Goal: Task Accomplishment & Management: Use online tool/utility

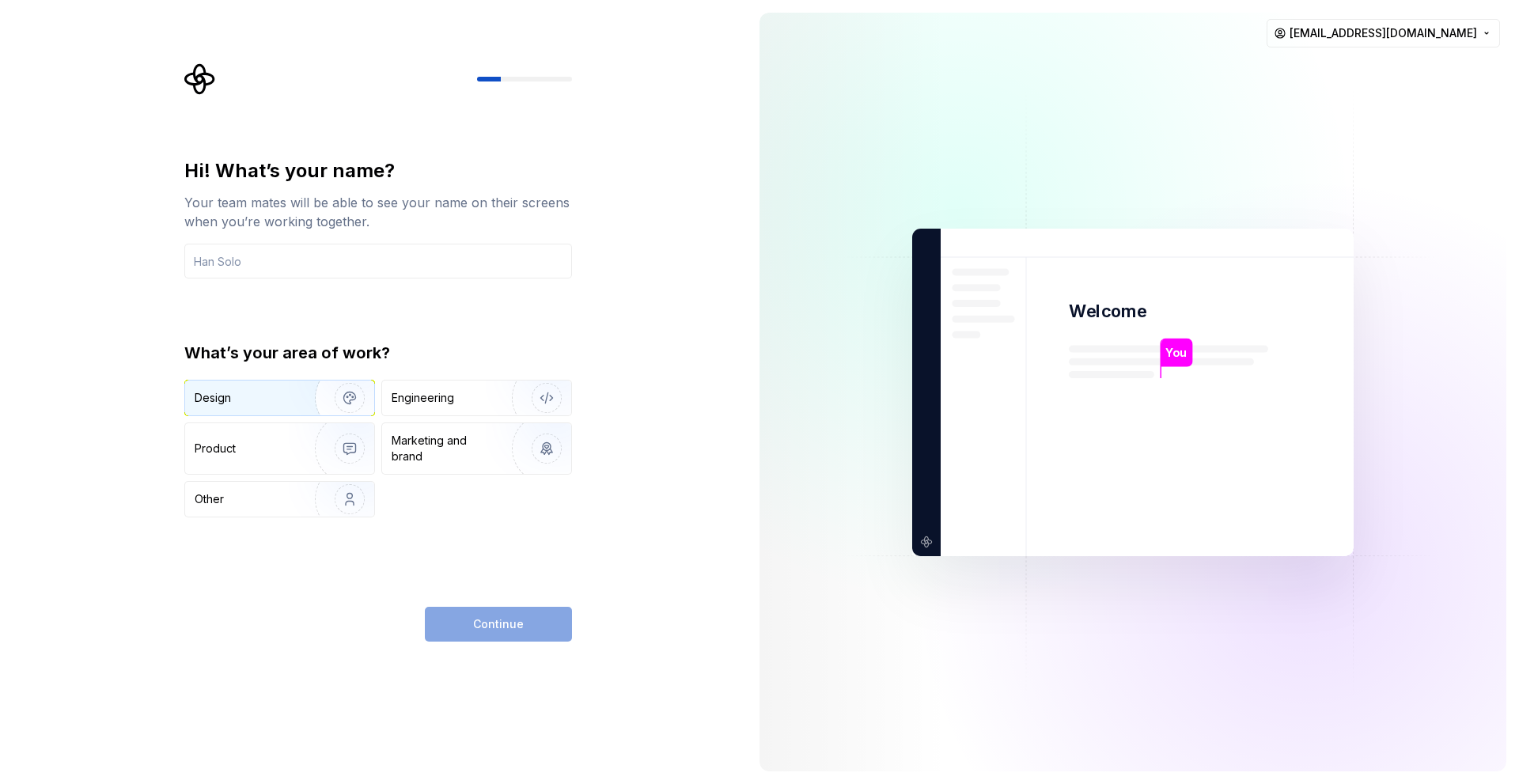
click at [265, 397] on div "Design" at bounding box center [244, 397] width 100 height 15
click at [418, 401] on div "Engineering" at bounding box center [422, 397] width 63 height 15
click at [268, 409] on div "Design" at bounding box center [280, 397] width 189 height 34
click at [412, 407] on div "Engineering" at bounding box center [477, 397] width 189 height 34
click at [234, 389] on div "Design" at bounding box center [280, 397] width 189 height 34
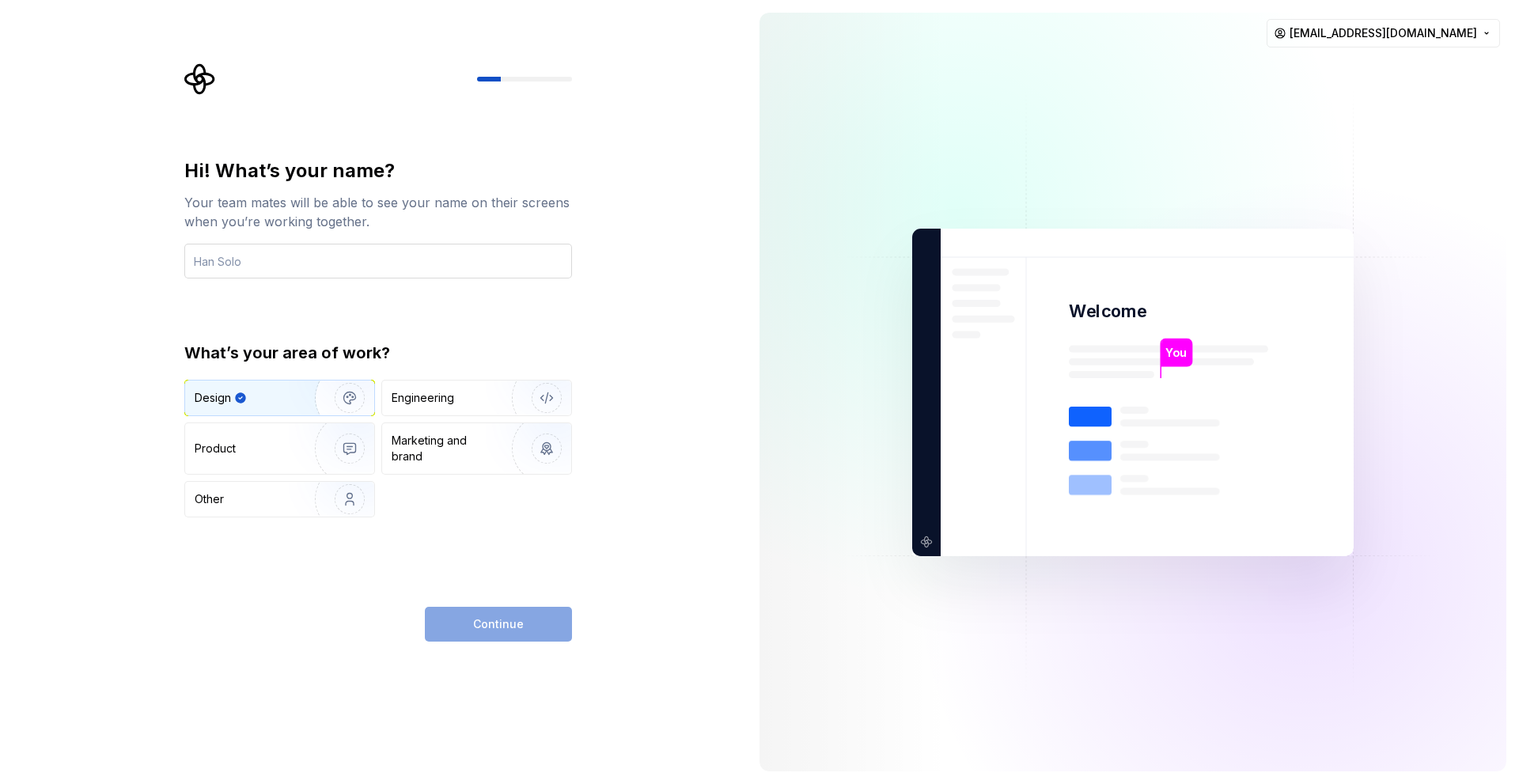
click at [268, 263] on input "text" at bounding box center [378, 260] width 388 height 34
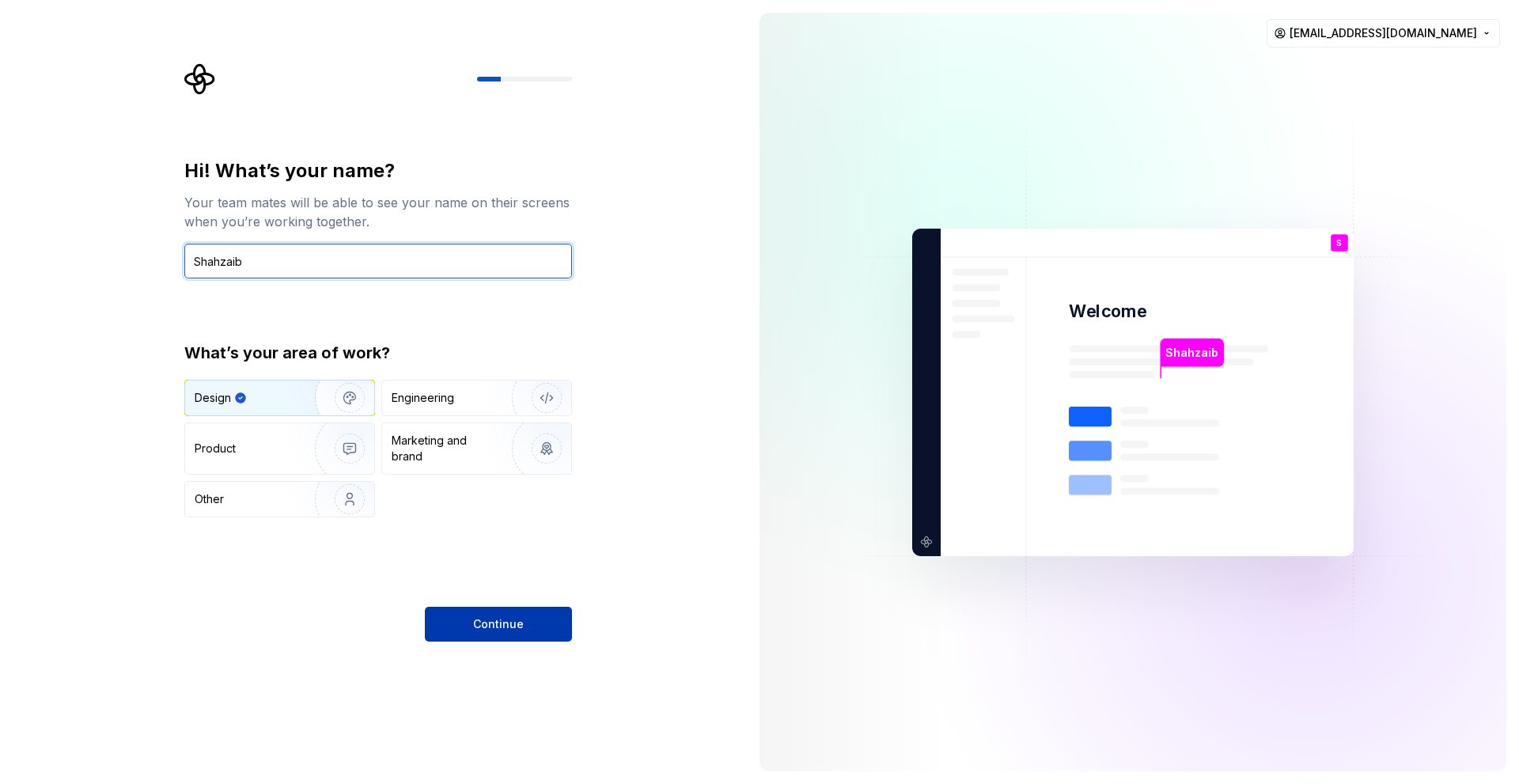
type input "Shahzaib"
click at [467, 612] on button "Continue" at bounding box center [498, 623] width 147 height 34
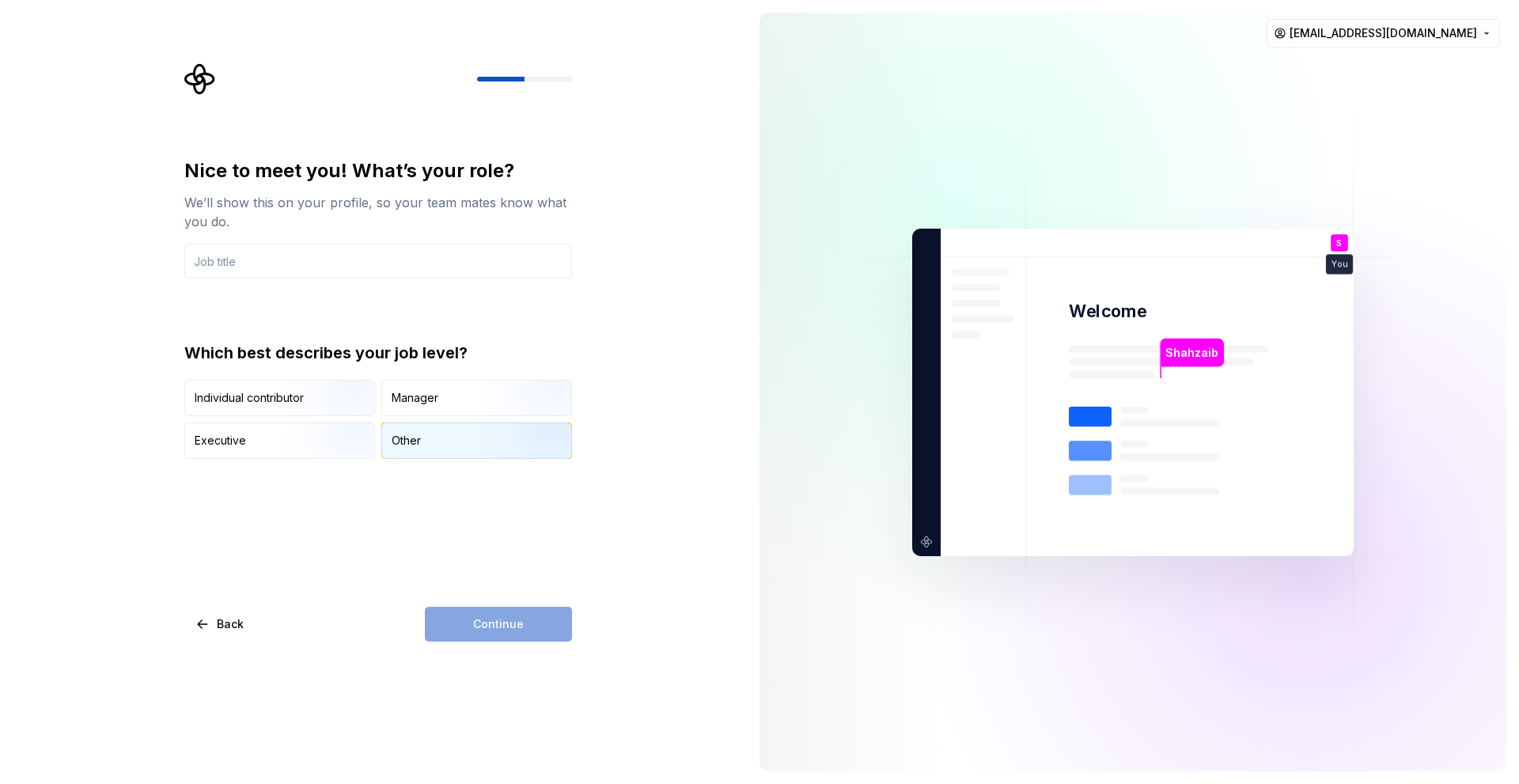
click at [426, 444] on div "Other" at bounding box center [477, 440] width 189 height 34
click at [258, 268] on input "text" at bounding box center [378, 260] width 388 height 34
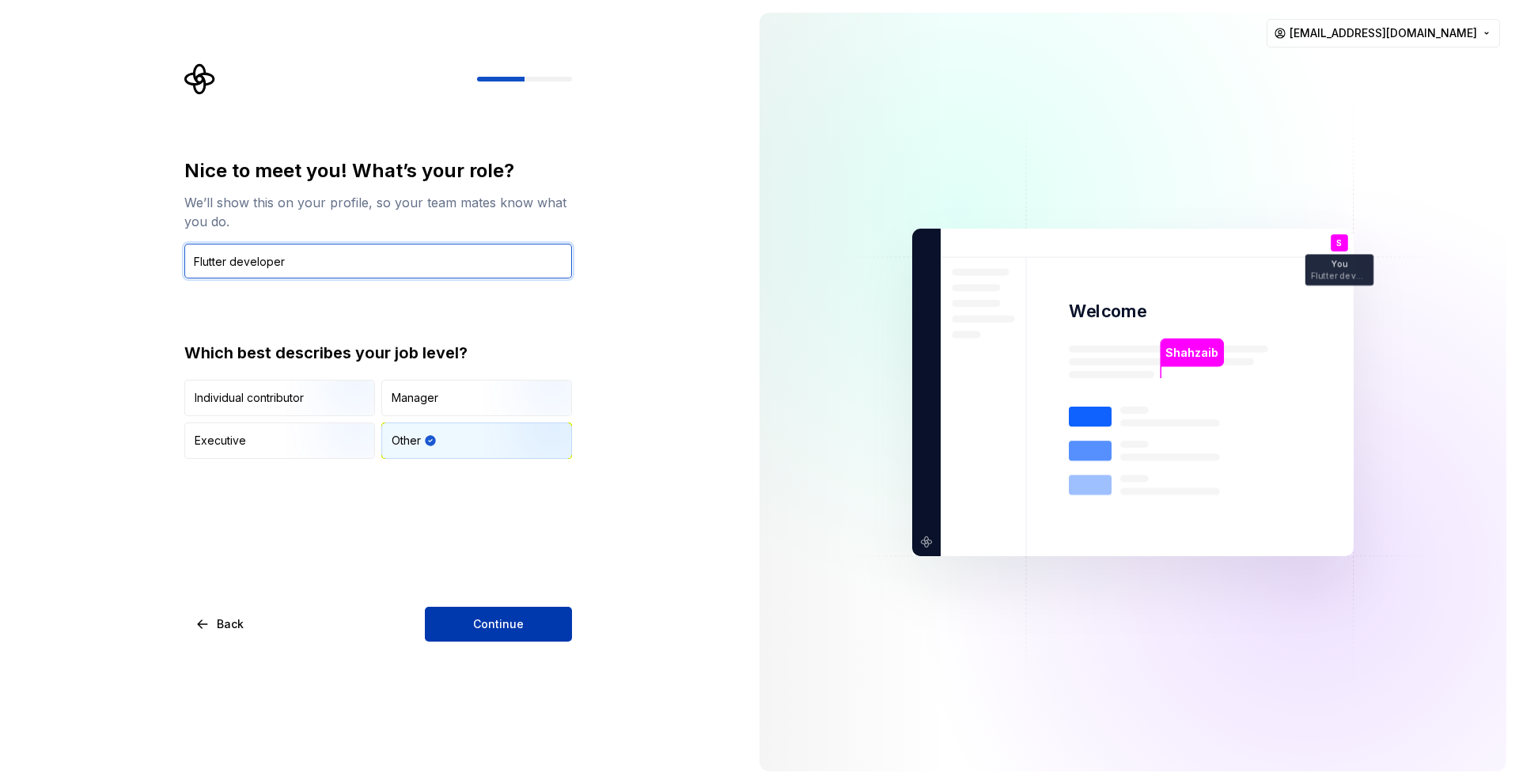
type input "Flutter developer"
click at [508, 620] on span "Continue" at bounding box center [498, 623] width 51 height 15
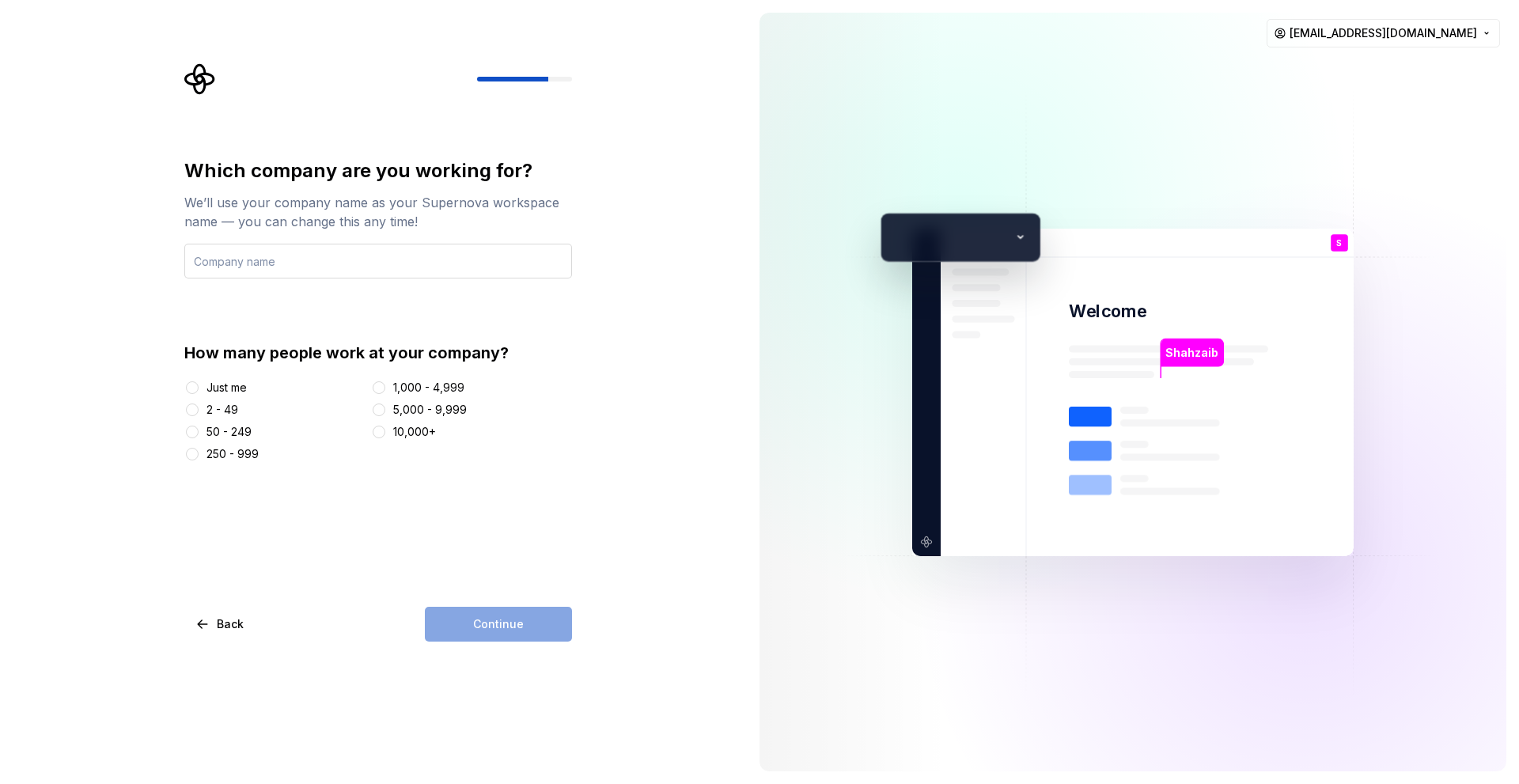
click at [299, 260] on input "text" at bounding box center [378, 260] width 388 height 34
type input "Shahzaib limited"
click at [194, 407] on button "2 - 49" at bounding box center [192, 409] width 13 height 13
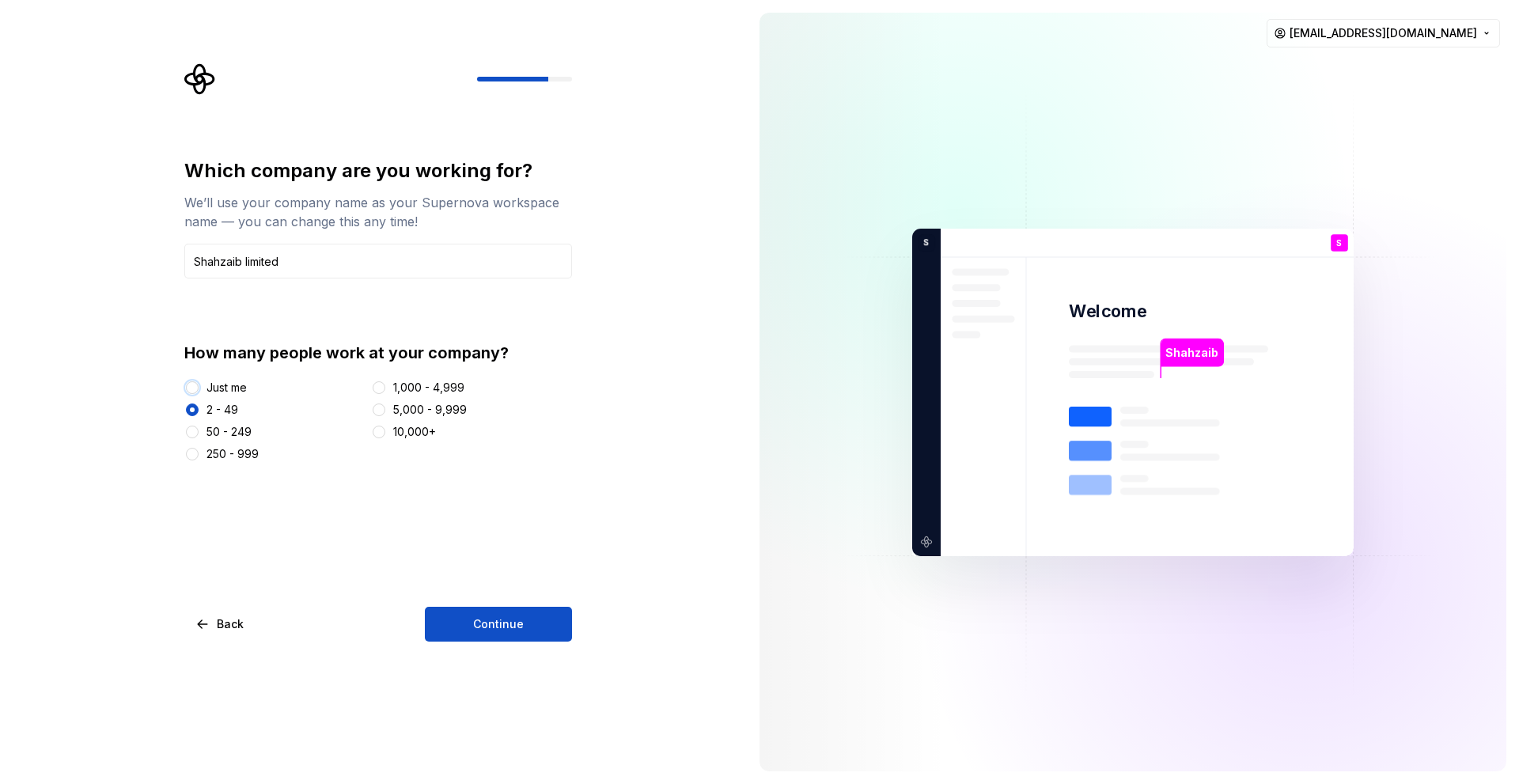
click at [192, 385] on button "Just me" at bounding box center [192, 387] width 13 height 13
click at [495, 613] on button "Continue" at bounding box center [498, 623] width 147 height 34
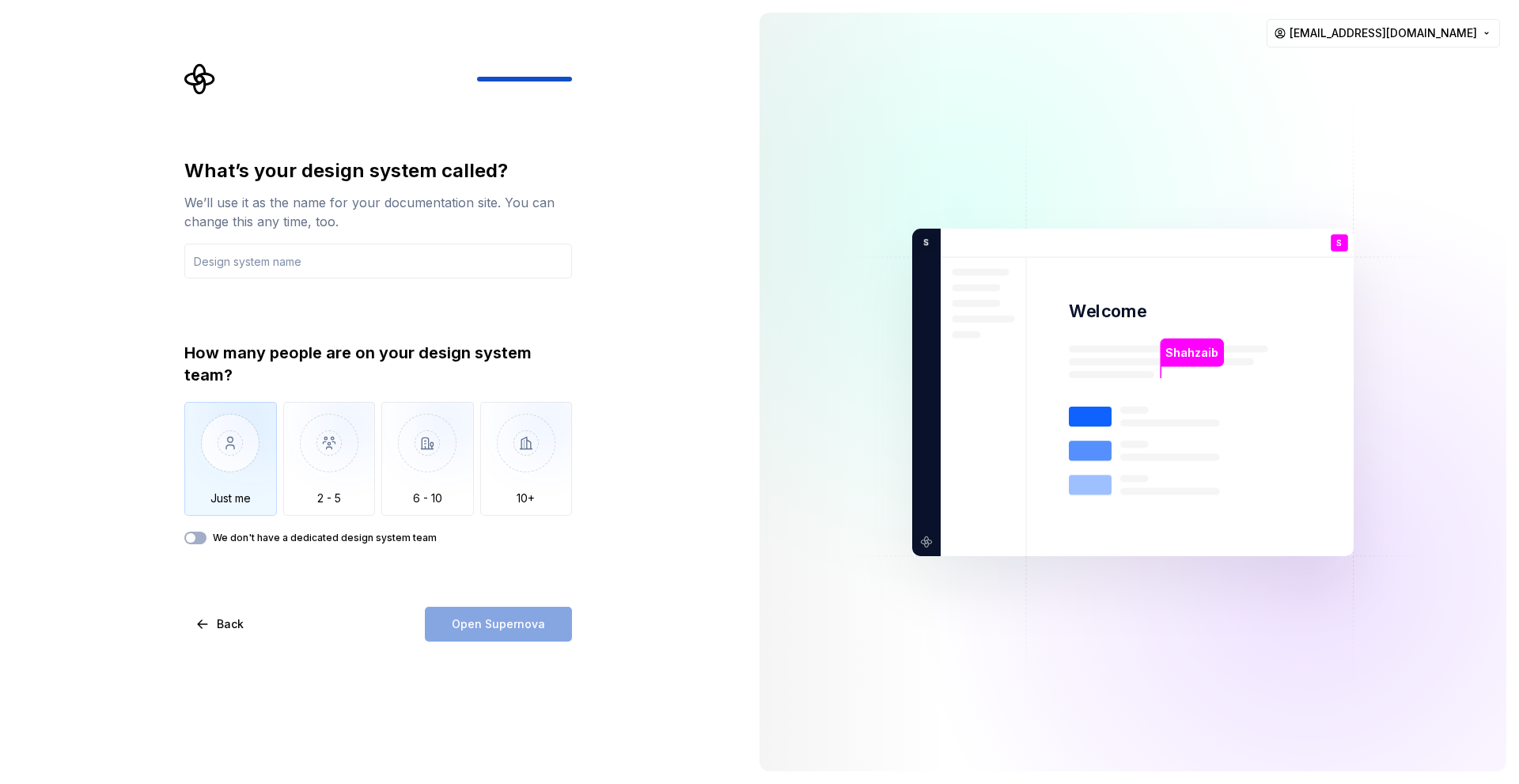
click at [229, 482] on img "button" at bounding box center [231, 455] width 93 height 106
click at [526, 622] on div "Open Supernova" at bounding box center [498, 623] width 147 height 34
click at [301, 248] on input "text" at bounding box center [378, 260] width 388 height 34
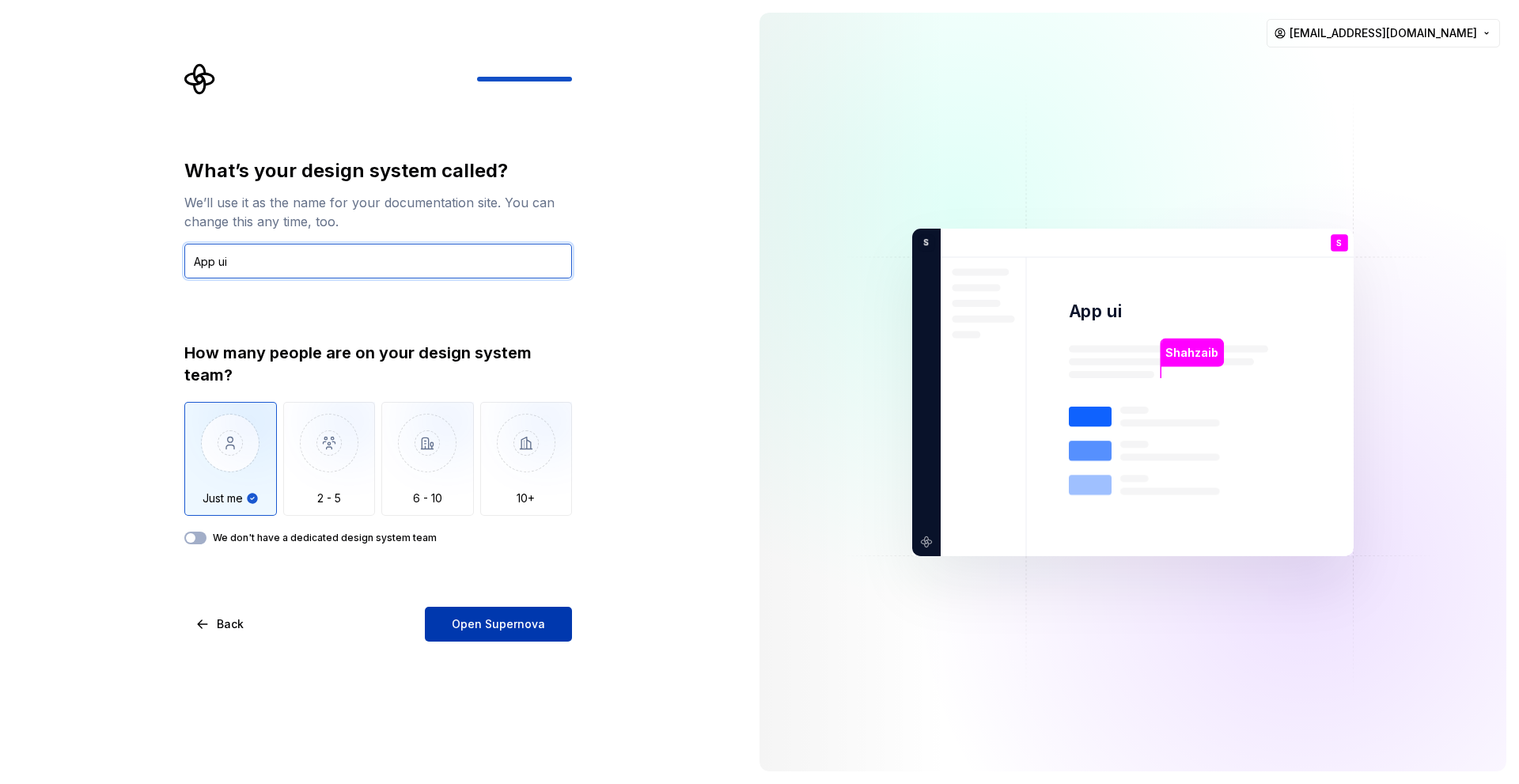
type input "App ui"
click at [493, 619] on span "Open Supernova" at bounding box center [498, 623] width 94 height 15
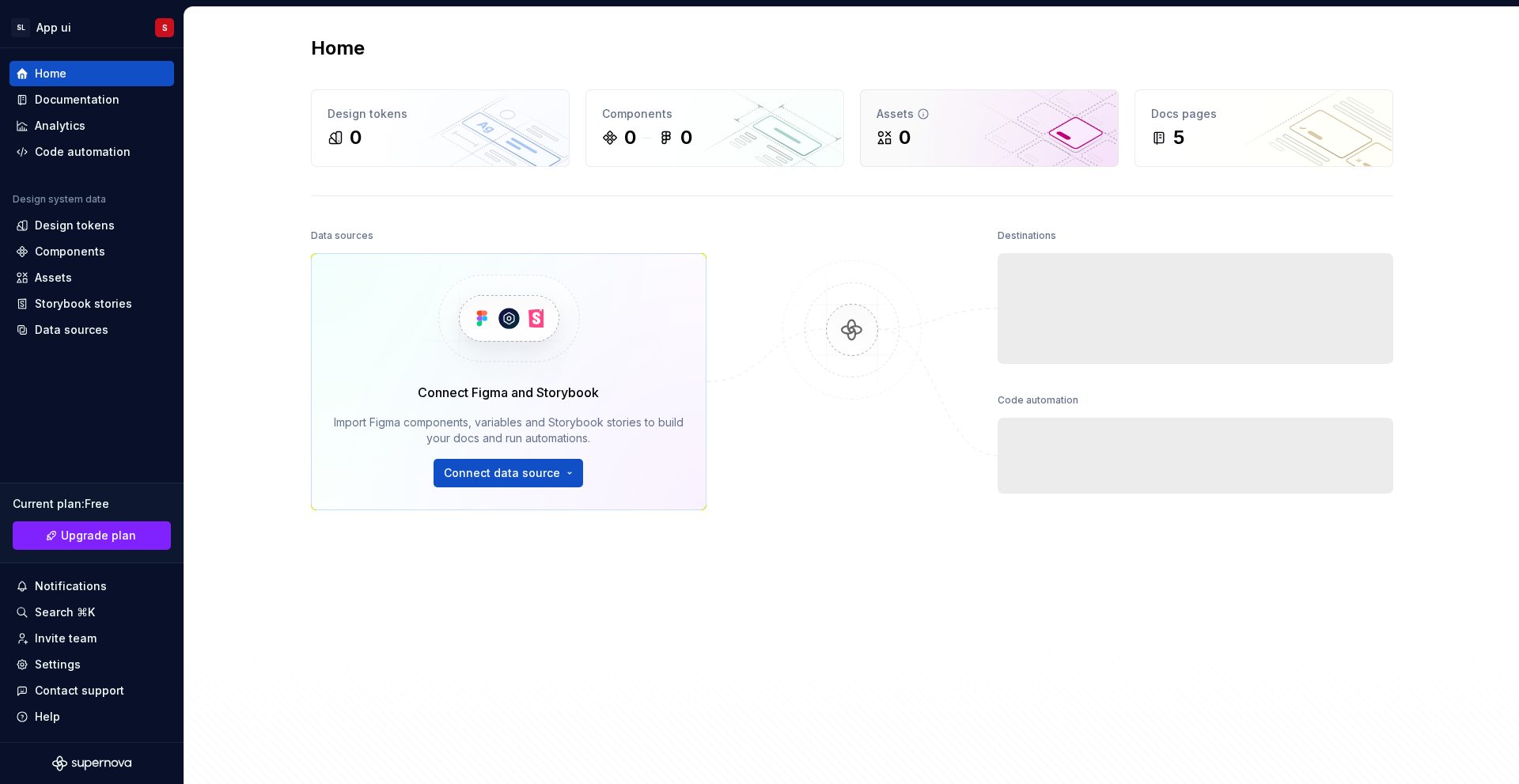
click at [900, 138] on div "0" at bounding box center [904, 138] width 12 height 25
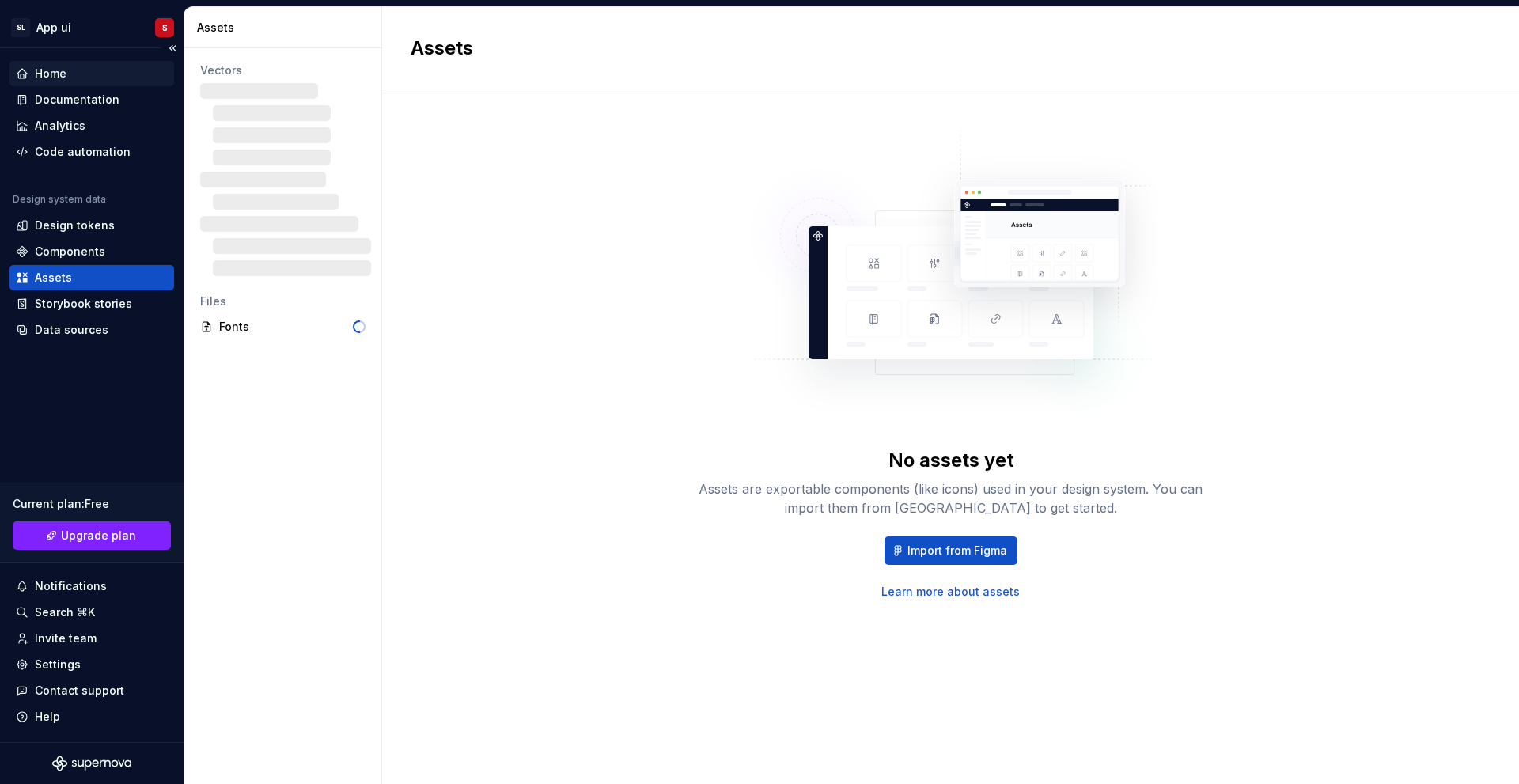
click at [73, 72] on div "Home" at bounding box center [91, 73] width 152 height 15
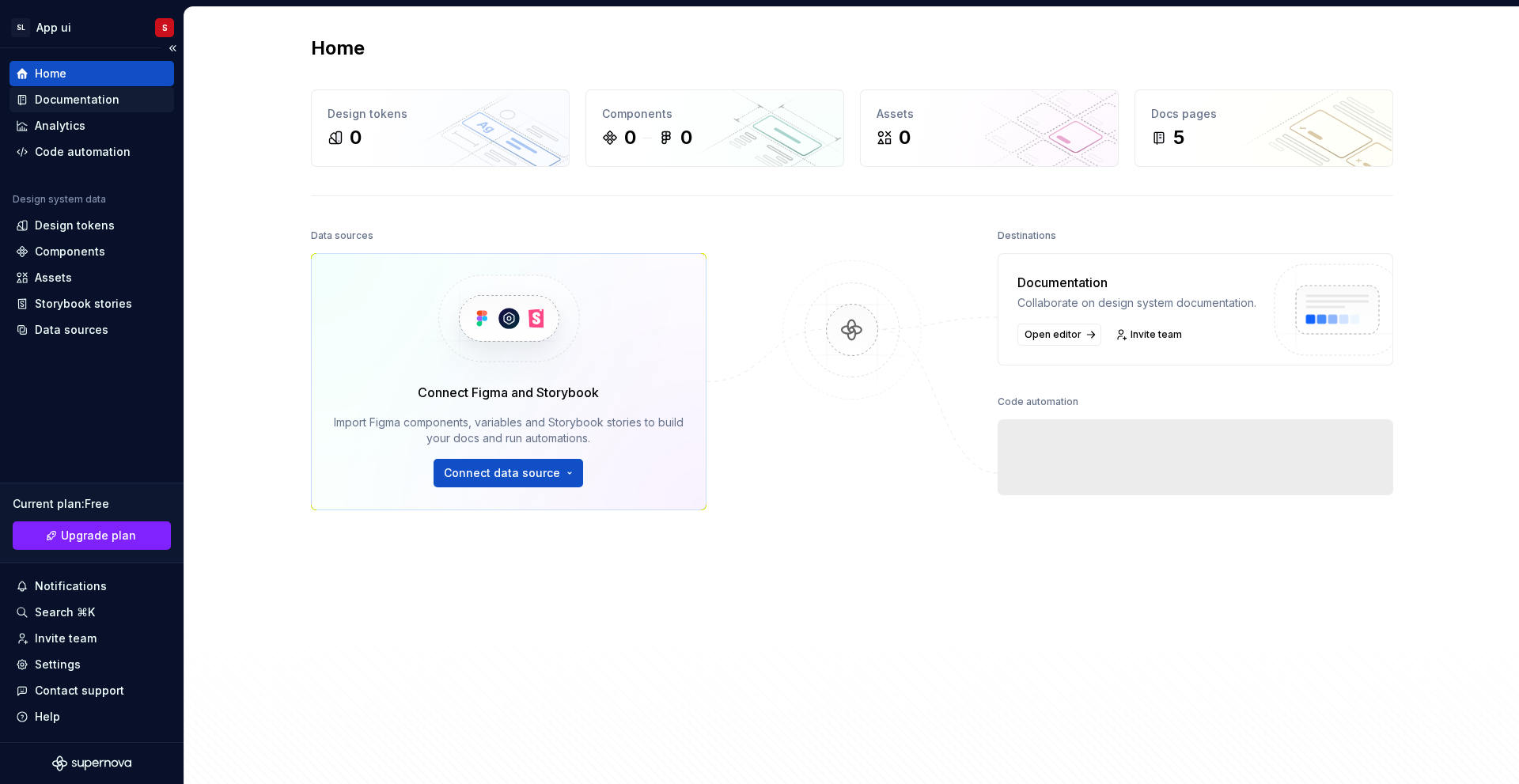
click at [79, 95] on div "Documentation" at bounding box center [76, 99] width 84 height 15
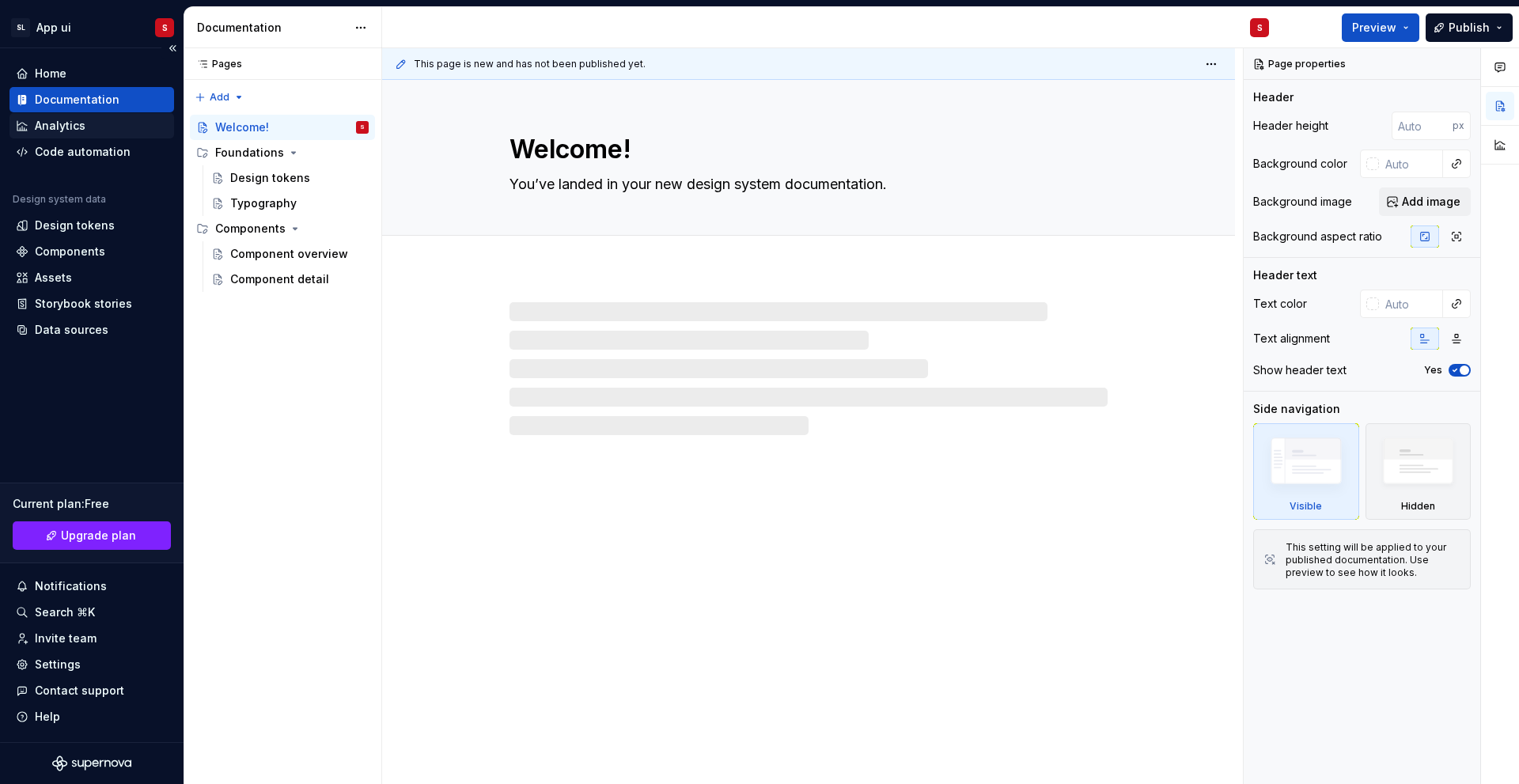
click at [89, 132] on div "Analytics" at bounding box center [91, 125] width 152 height 15
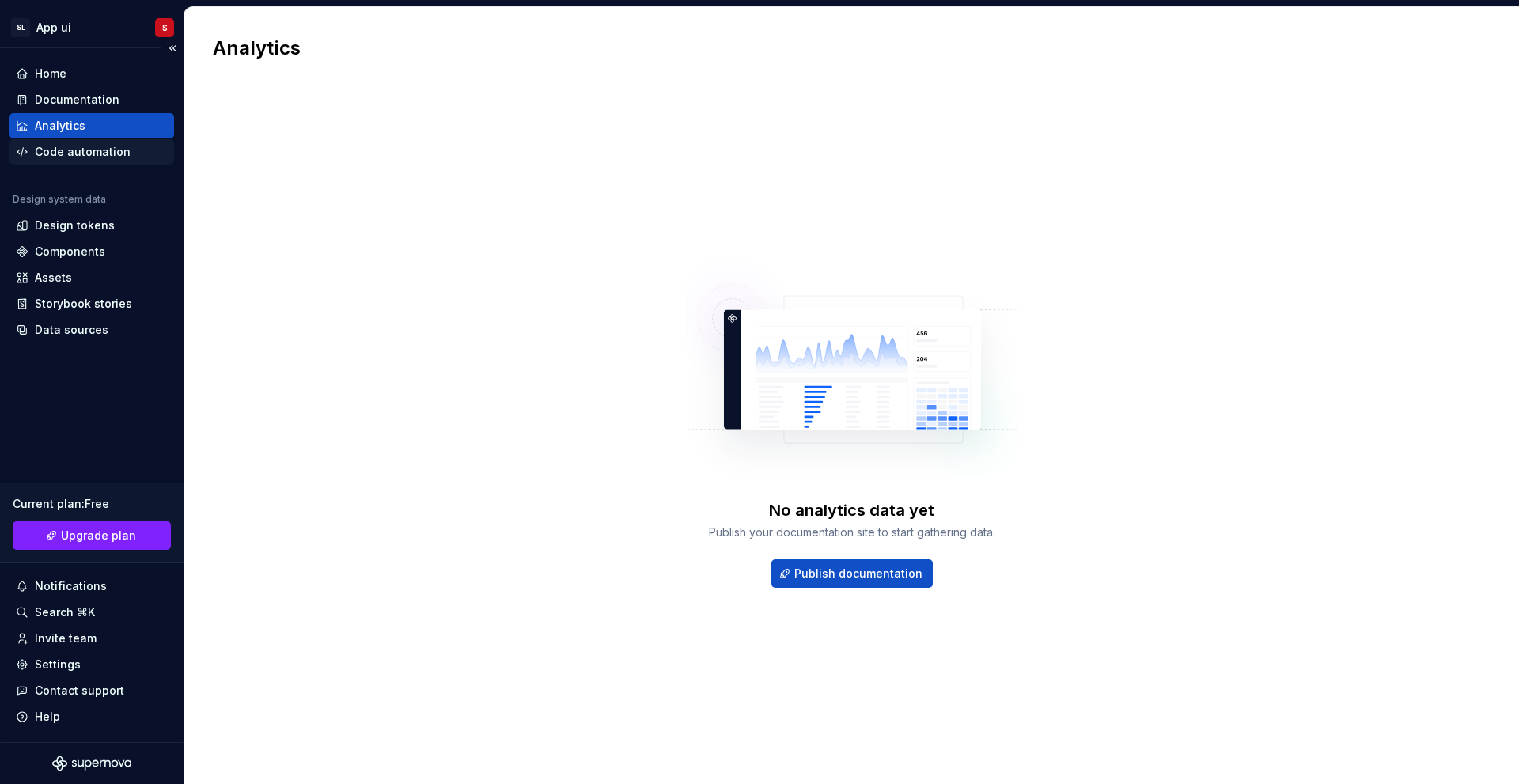
click at [102, 143] on div "Code automation" at bounding box center [91, 152] width 164 height 25
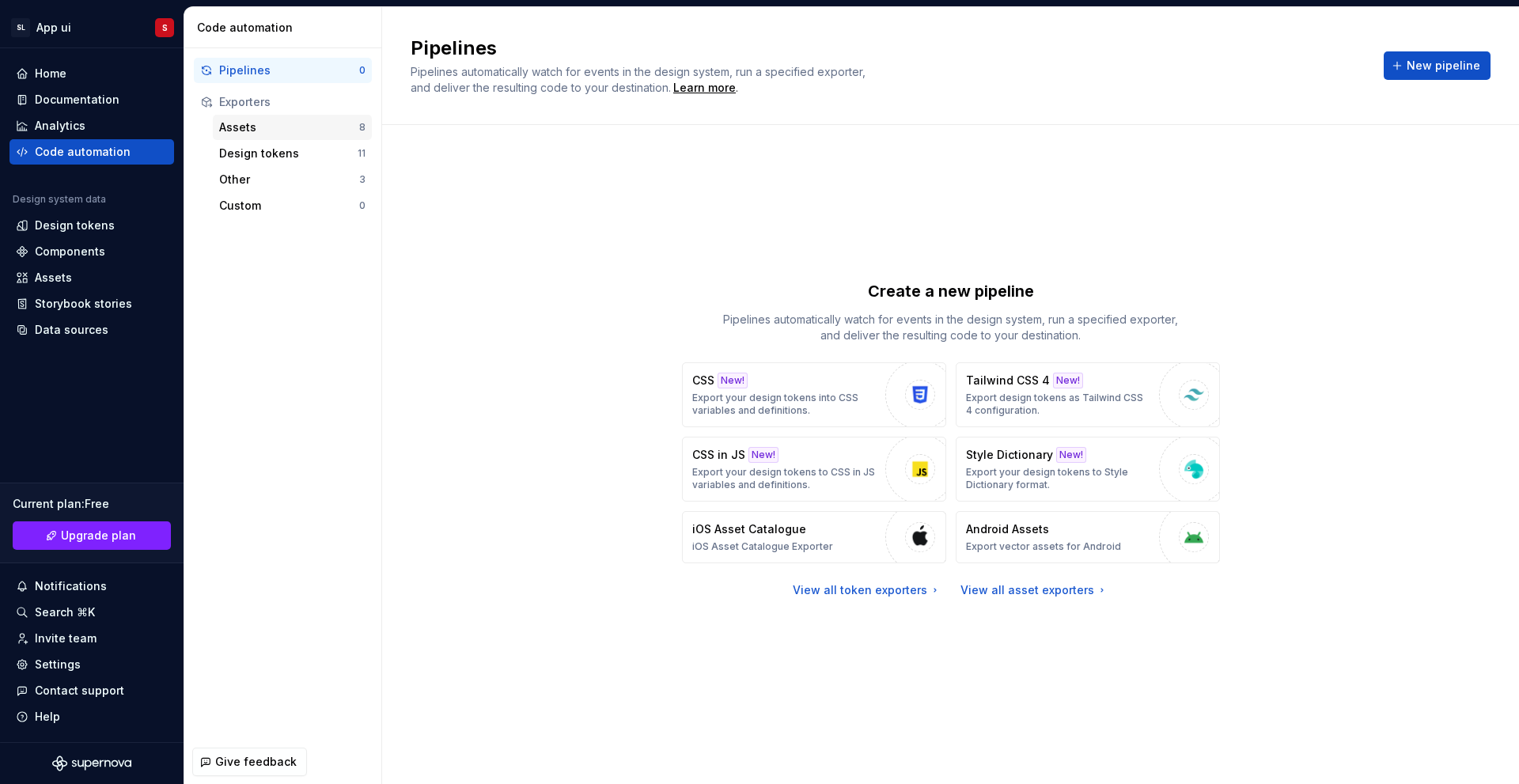
click at [250, 123] on div "Assets" at bounding box center [289, 127] width 140 height 15
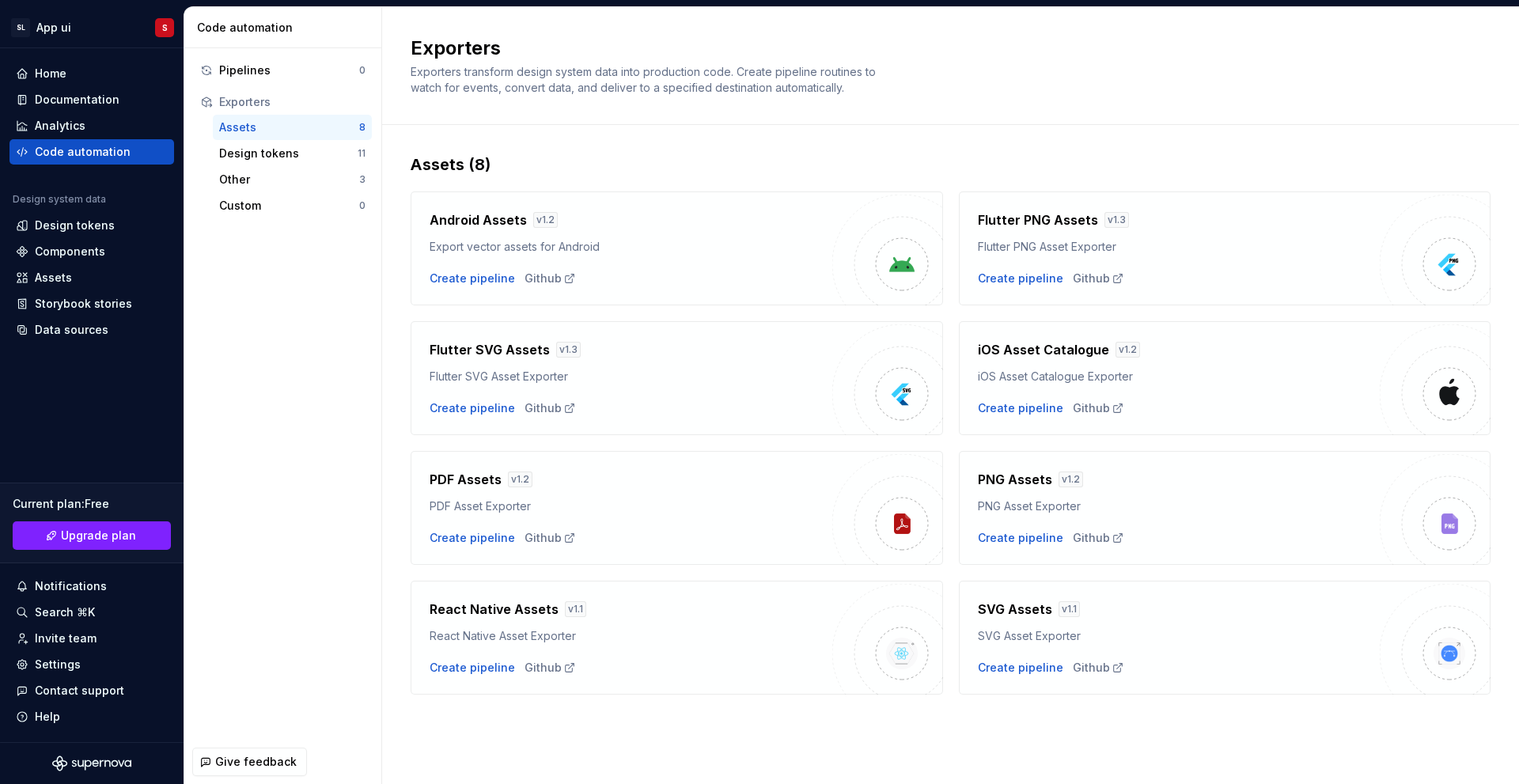
click at [892, 240] on img at bounding box center [888, 250] width 111 height 111
click at [473, 270] on div "Create pipeline" at bounding box center [472, 278] width 85 height 15
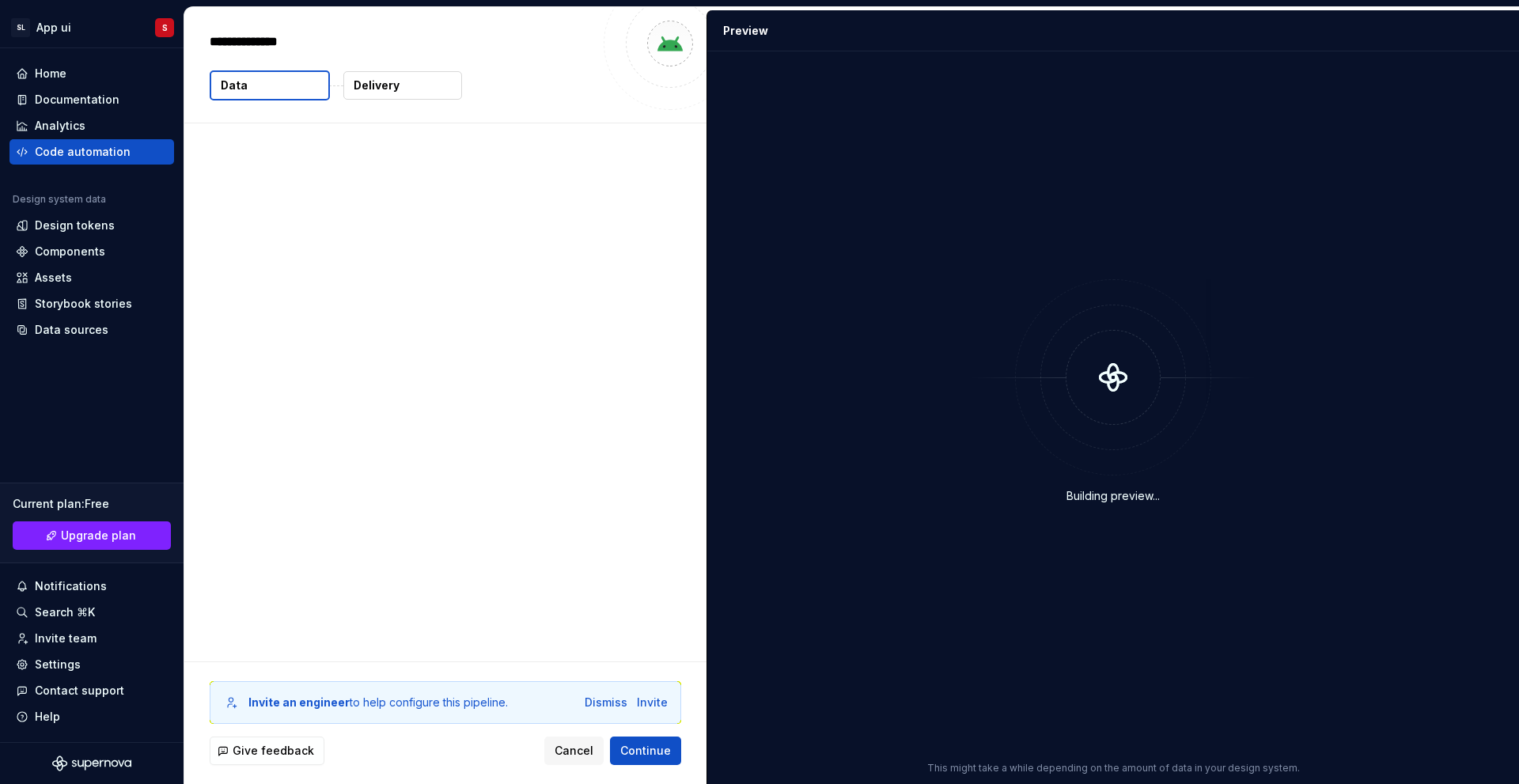
type textarea "*"
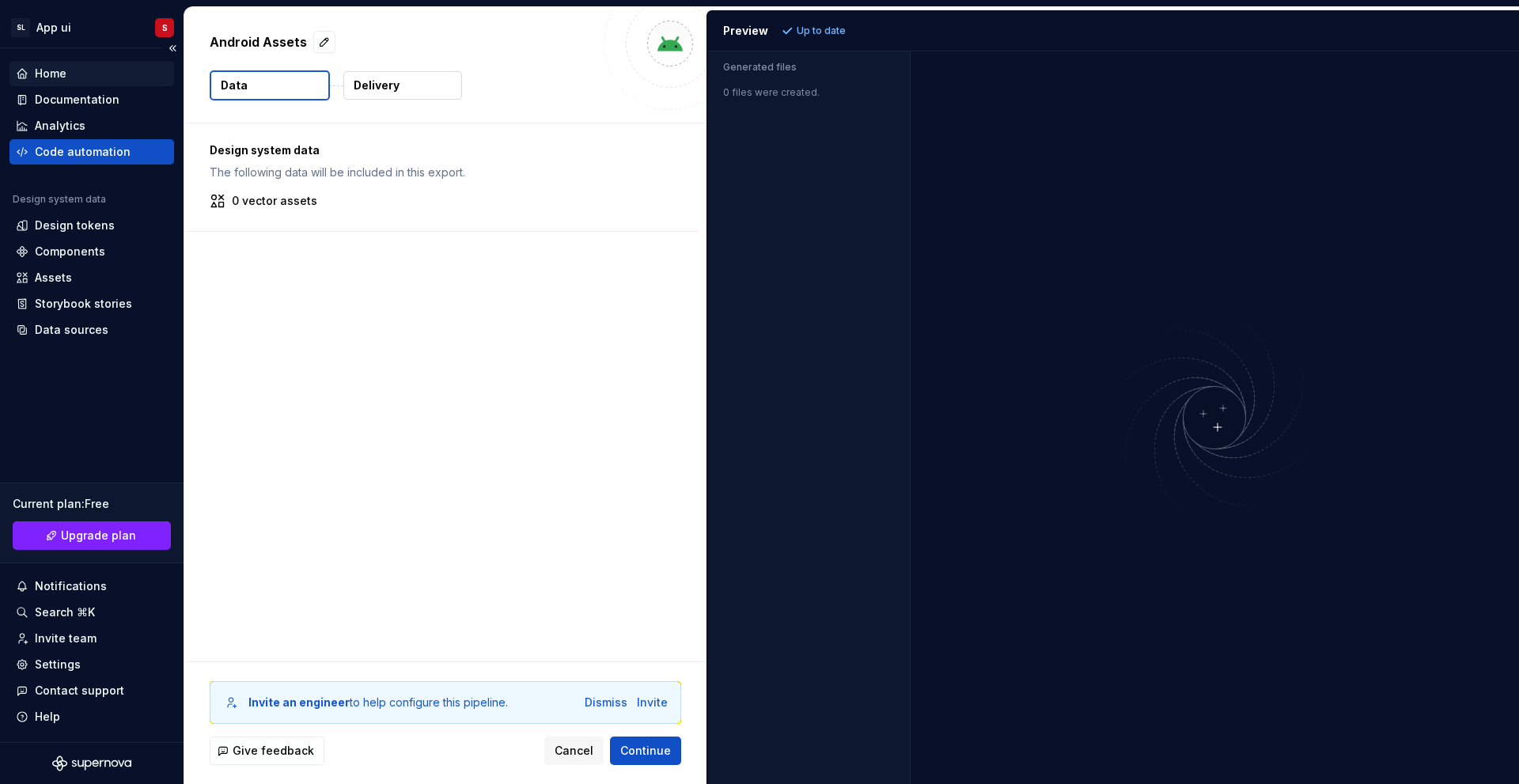
click at [59, 64] on div "Home" at bounding box center [91, 74] width 164 height 25
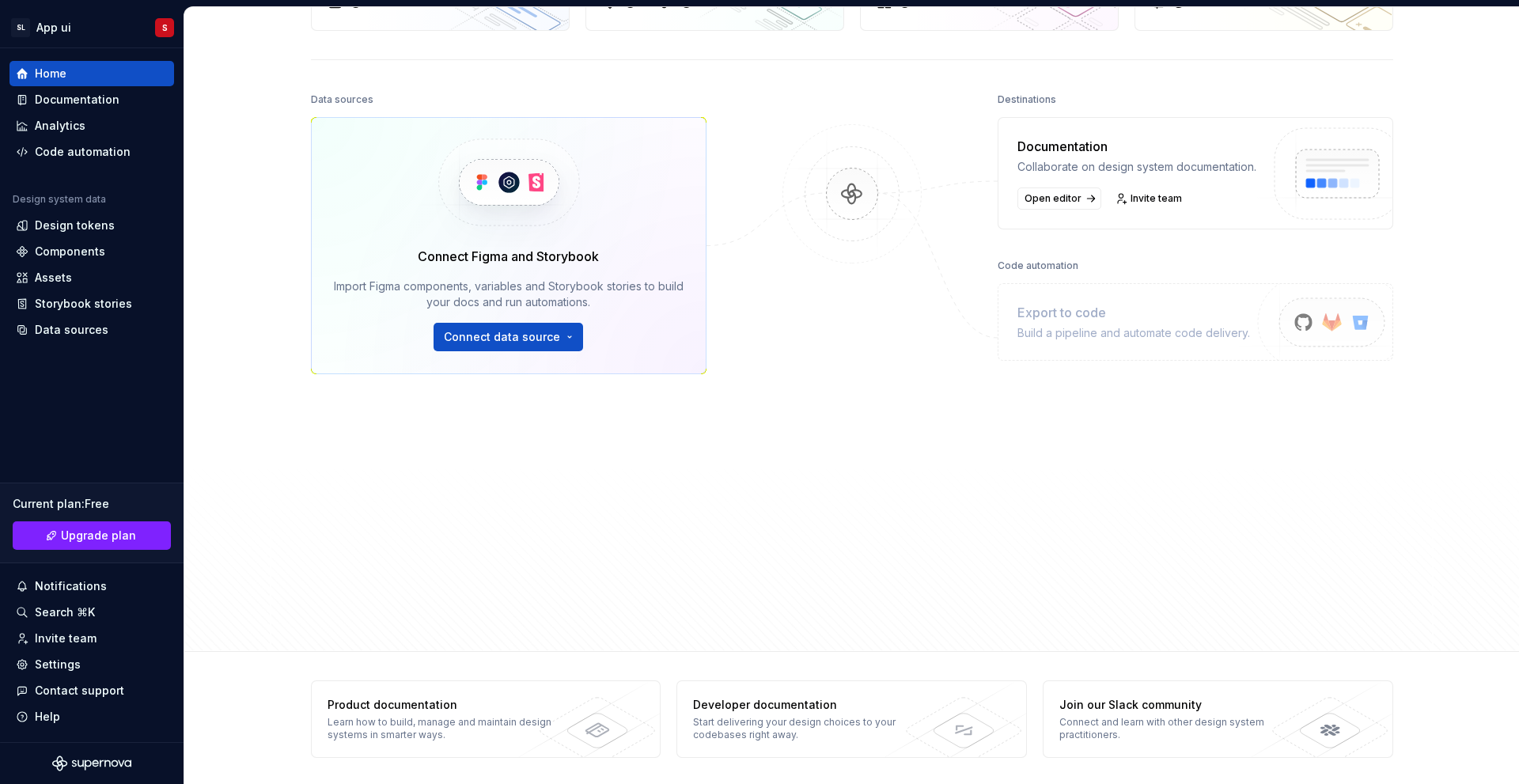
scroll to position [139, 0]
